Goal: Contribute content: Add original content to the website for others to see

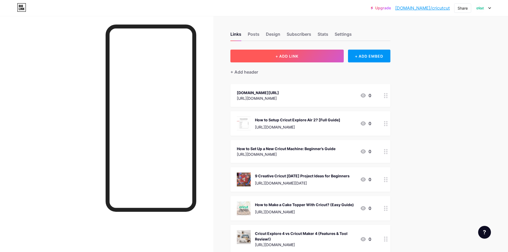
click at [285, 55] on span "+ ADD LINK" at bounding box center [286, 56] width 23 height 5
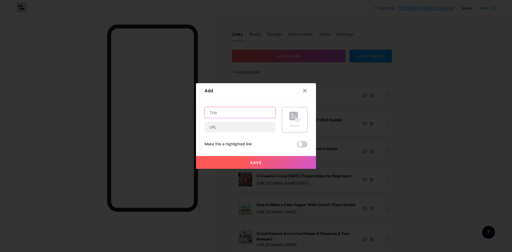
click at [226, 109] on input "text" at bounding box center [240, 112] width 70 height 11
paste input "iPhone 17 Launch: What To Expect From [DATE] Event"
type input "iPhone 17 Launch: What To Expect From [DATE] Event"
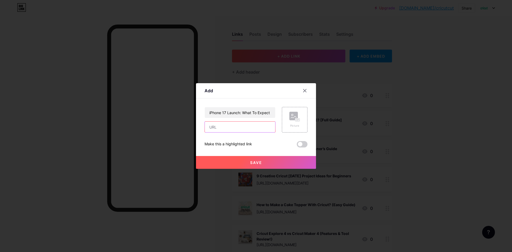
click at [226, 128] on input "text" at bounding box center [240, 126] width 70 height 11
click at [237, 127] on input "text" at bounding box center [240, 126] width 70 height 11
paste input "[URL][DOMAIN_NAME]"
type input "[URL][DOMAIN_NAME]"
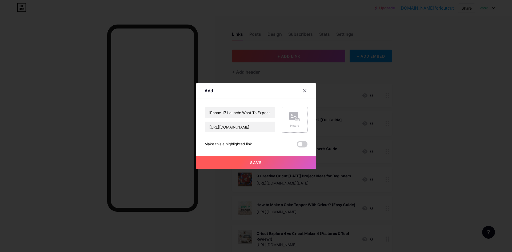
click at [295, 122] on div "Picture" at bounding box center [294, 120] width 11 height 16
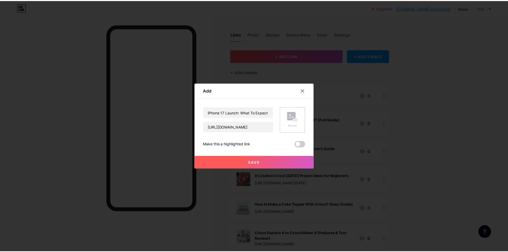
scroll to position [0, 0]
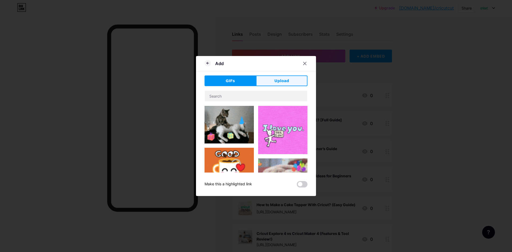
click at [282, 83] on span "Upload" at bounding box center [281, 81] width 15 height 6
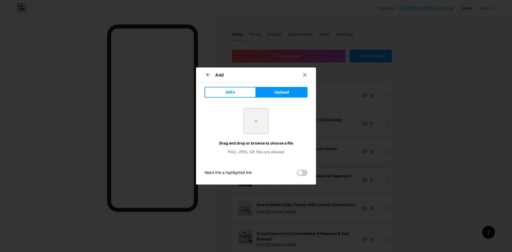
click at [253, 123] on input "file" at bounding box center [255, 120] width 25 height 25
type input "C:\fakepath\iPhone 17 Launch What To Expect From [DATE] Event.png"
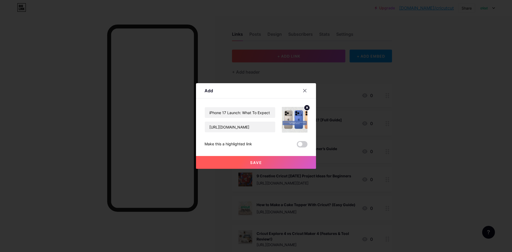
click at [258, 161] on span "Save" at bounding box center [256, 162] width 12 height 5
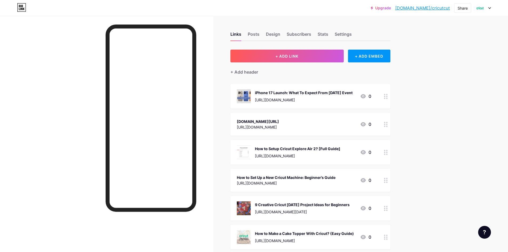
click at [389, 97] on div at bounding box center [385, 96] width 9 height 25
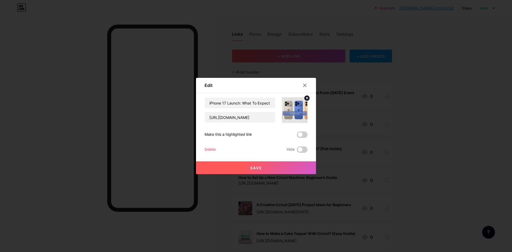
click at [420, 99] on div at bounding box center [256, 126] width 512 height 252
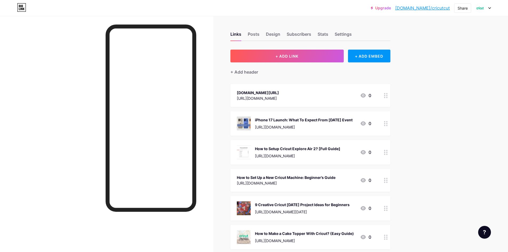
click at [441, 6] on link "[DOMAIN_NAME]/cricutcut" at bounding box center [422, 8] width 55 height 6
